Goal: Transaction & Acquisition: Book appointment/travel/reservation

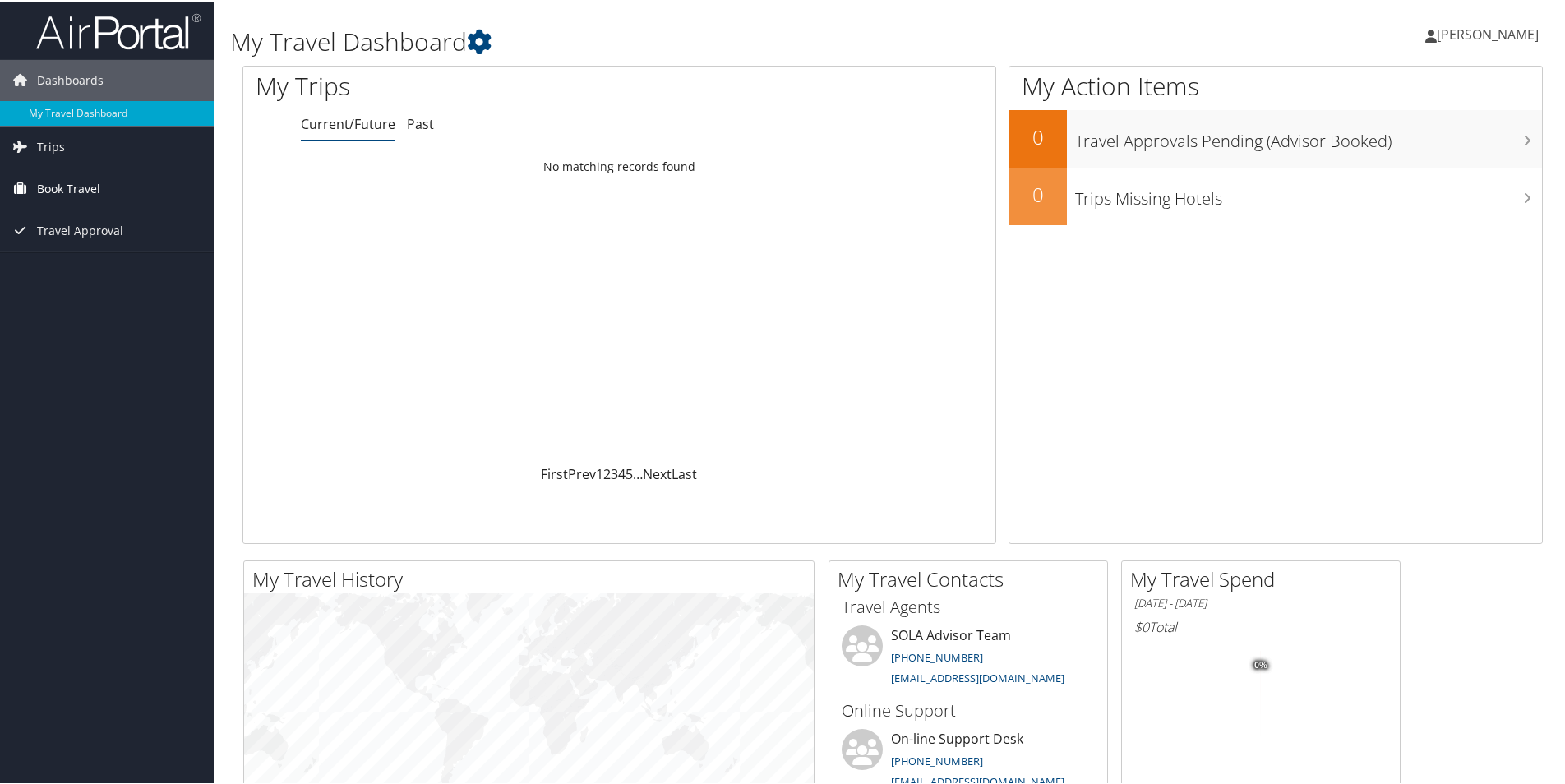
drag, startPoint x: 0, startPoint y: 0, endPoint x: 74, endPoint y: 184, distance: 198.3
click at [74, 184] on span "Book Travel" at bounding box center [69, 187] width 63 height 41
click at [89, 149] on link "Trips" at bounding box center [107, 145] width 214 height 41
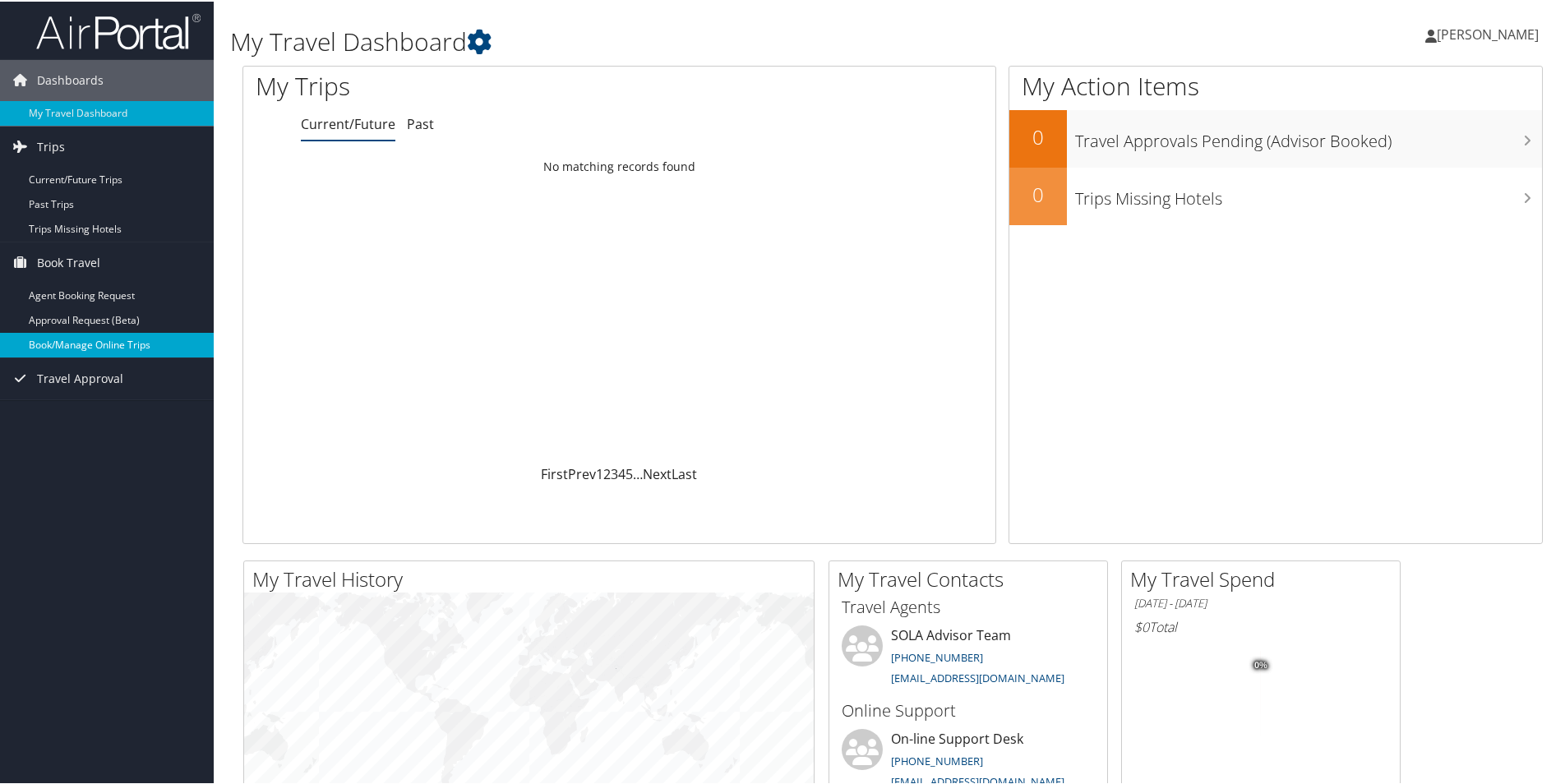
click at [126, 344] on link "Book/Manage Online Trips" at bounding box center [107, 343] width 214 height 24
